Goal: Navigation & Orientation: Find specific page/section

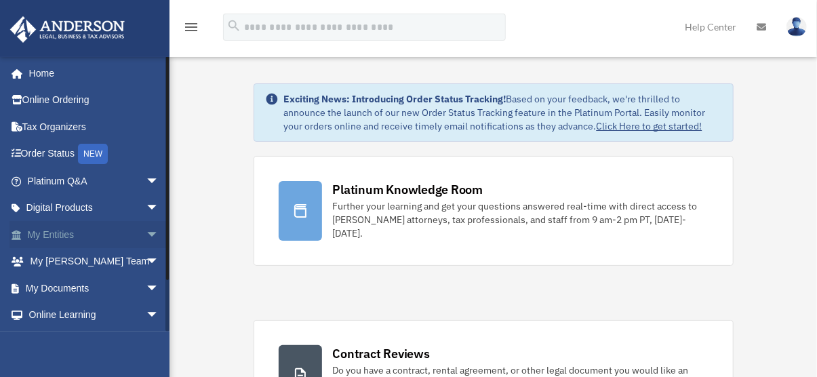
click at [75, 240] on link "My Entities arrow_drop_down" at bounding box center [94, 234] width 170 height 27
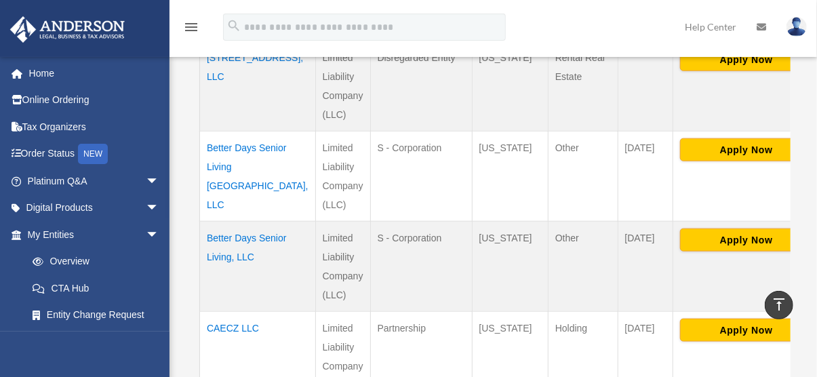
scroll to position [573, 0]
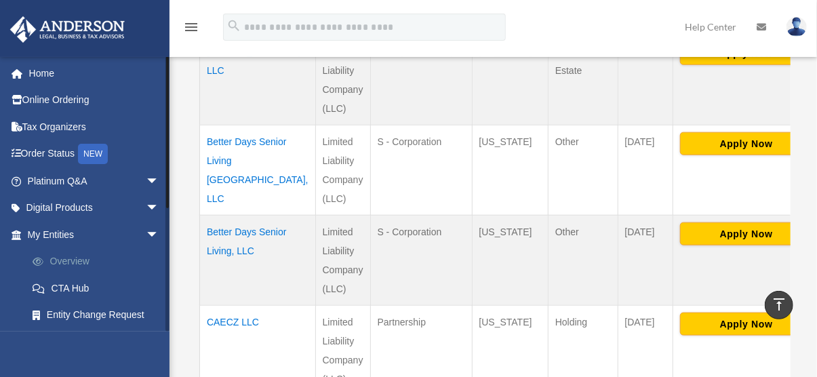
click at [72, 255] on link "Overview" at bounding box center [99, 261] width 161 height 27
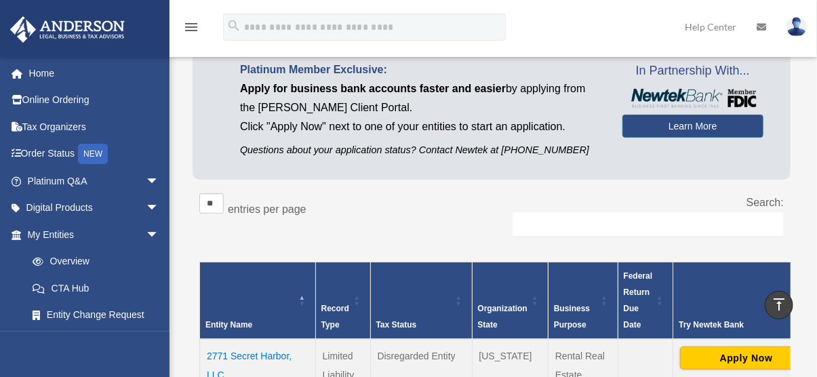
scroll to position [83, 0]
